Goal: Share content: Share content

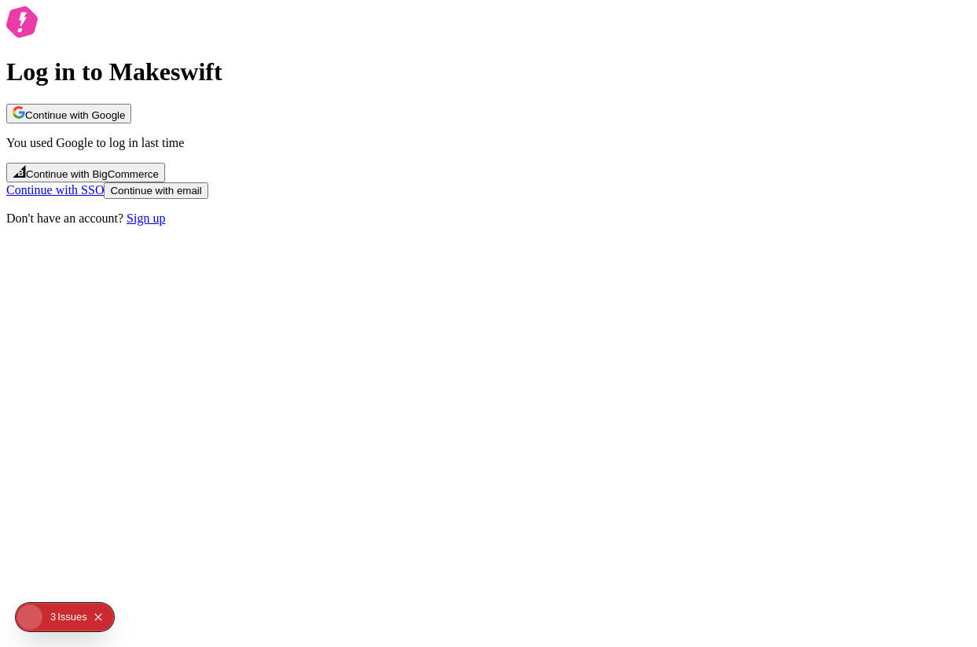
click at [431, 225] on div "Log in to Makeswift Continue with Google You used Google to log in last time Co…" at bounding box center [488, 115] width 964 height 219
click at [131, 123] on button "Continue with Google" at bounding box center [68, 114] width 125 height 20
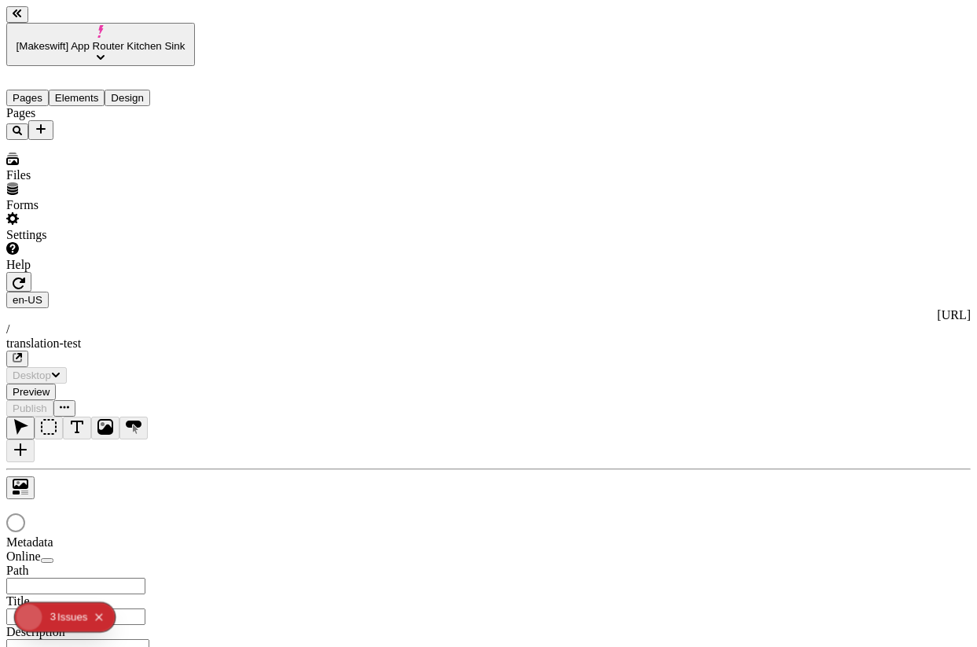
type input "/translation-test"
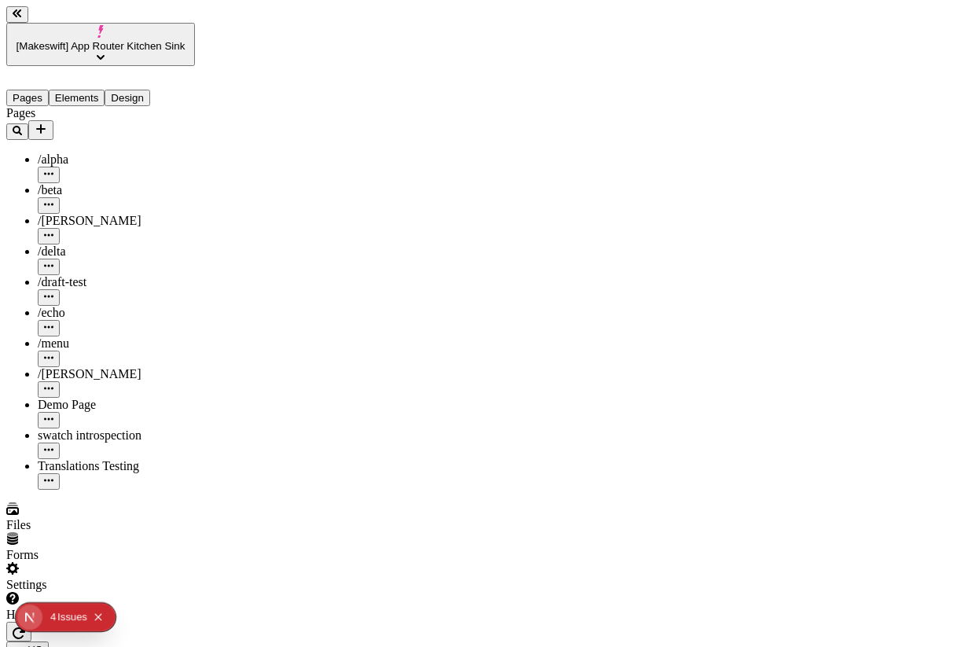
click at [56, 398] on div "Demo Page" at bounding box center [116, 405] width 157 height 14
type input "/demo-page"
